Goal: Task Accomplishment & Management: Complete application form

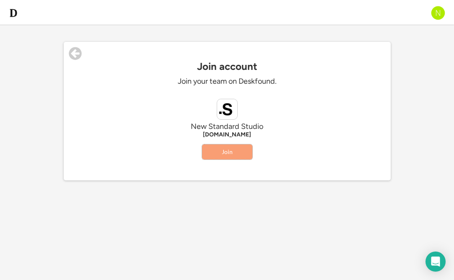
click at [232, 155] on button "Join" at bounding box center [227, 152] width 50 height 15
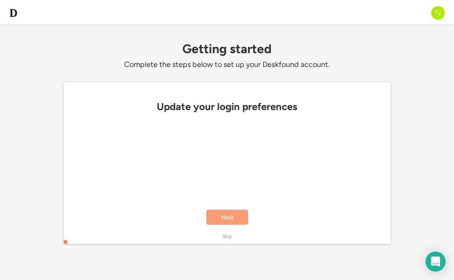
click at [229, 218] on button "Next" at bounding box center [227, 217] width 42 height 15
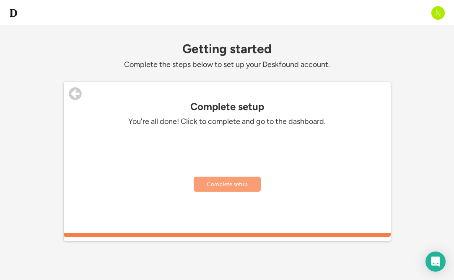
click at [242, 181] on button "Complete setup" at bounding box center [227, 184] width 67 height 15
